Goal: Navigation & Orientation: Find specific page/section

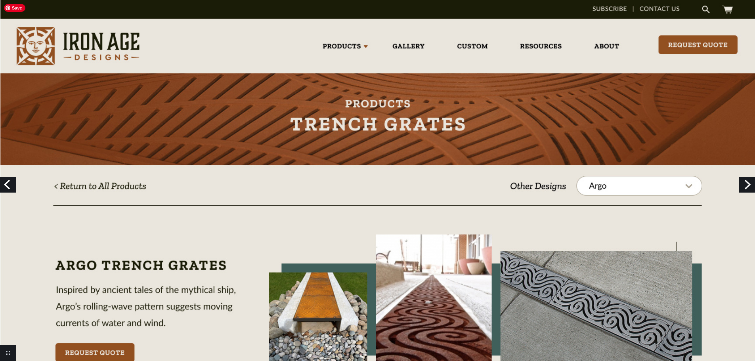
click at [8, 354] on link "Return to project" at bounding box center [8, 353] width 16 height 16
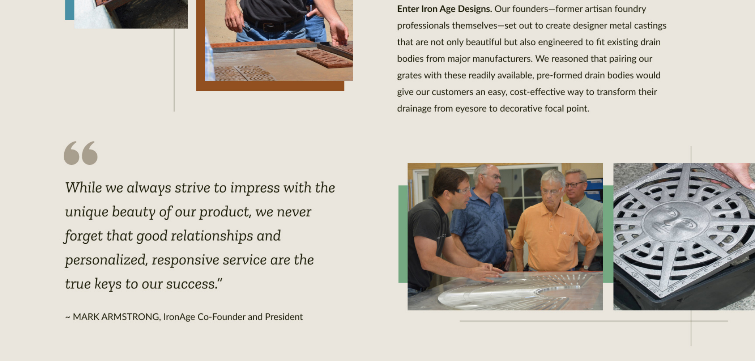
scroll to position [357, 0]
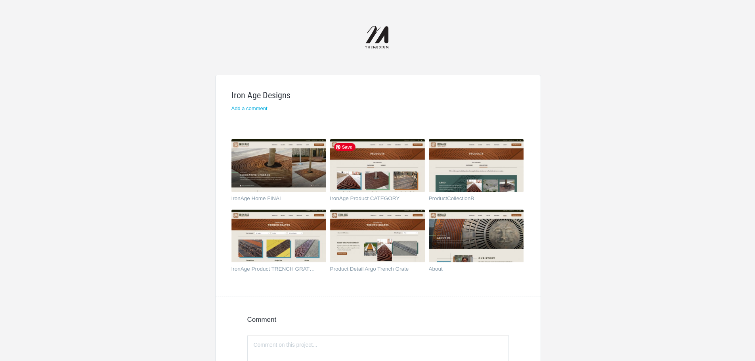
click at [398, 180] on img at bounding box center [377, 165] width 95 height 53
